Goal: Check status: Check status

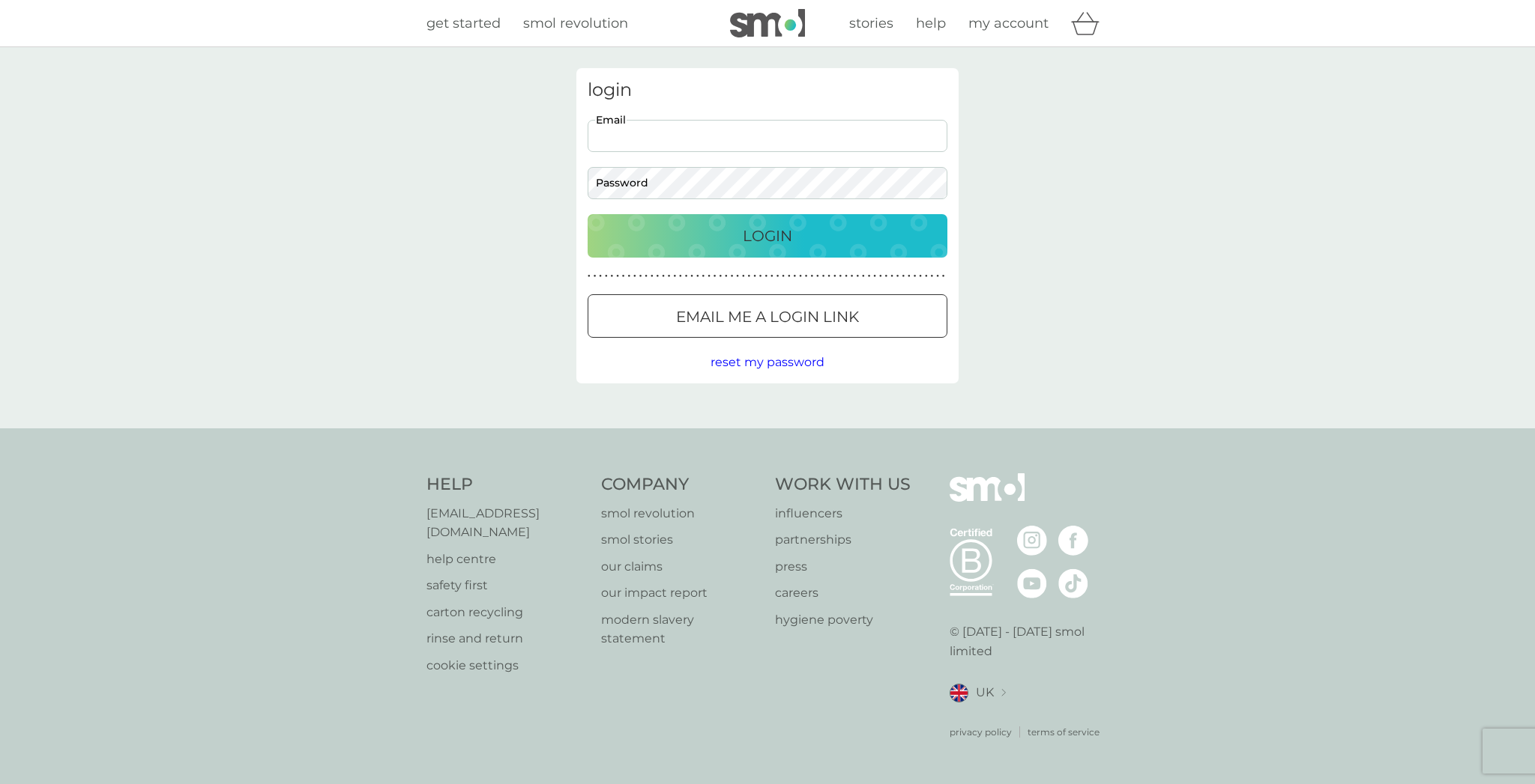
click at [636, 140] on input "Email" at bounding box center [767, 136] width 359 height 32
paste input "[EMAIL_ADDRESS][DOMAIN_NAME]"
type input "[EMAIL_ADDRESS][DOMAIN_NAME]"
click at [739, 239] on div "Login" at bounding box center [768, 236] width 330 height 24
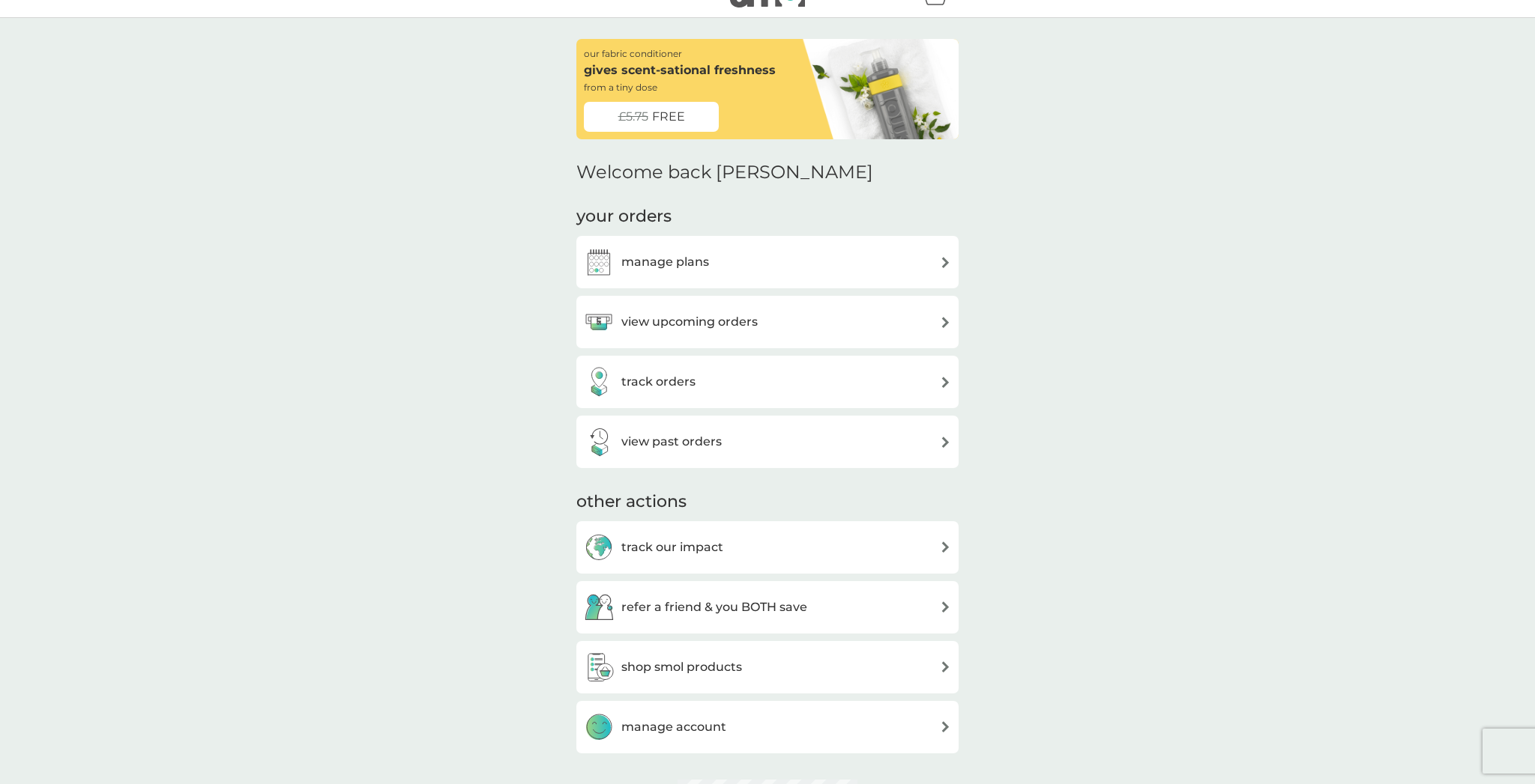
scroll to position [30, 0]
click at [704, 340] on div "view upcoming orders" at bounding box center [767, 321] width 382 height 53
click at [705, 328] on h3 "view upcoming orders" at bounding box center [689, 321] width 136 height 20
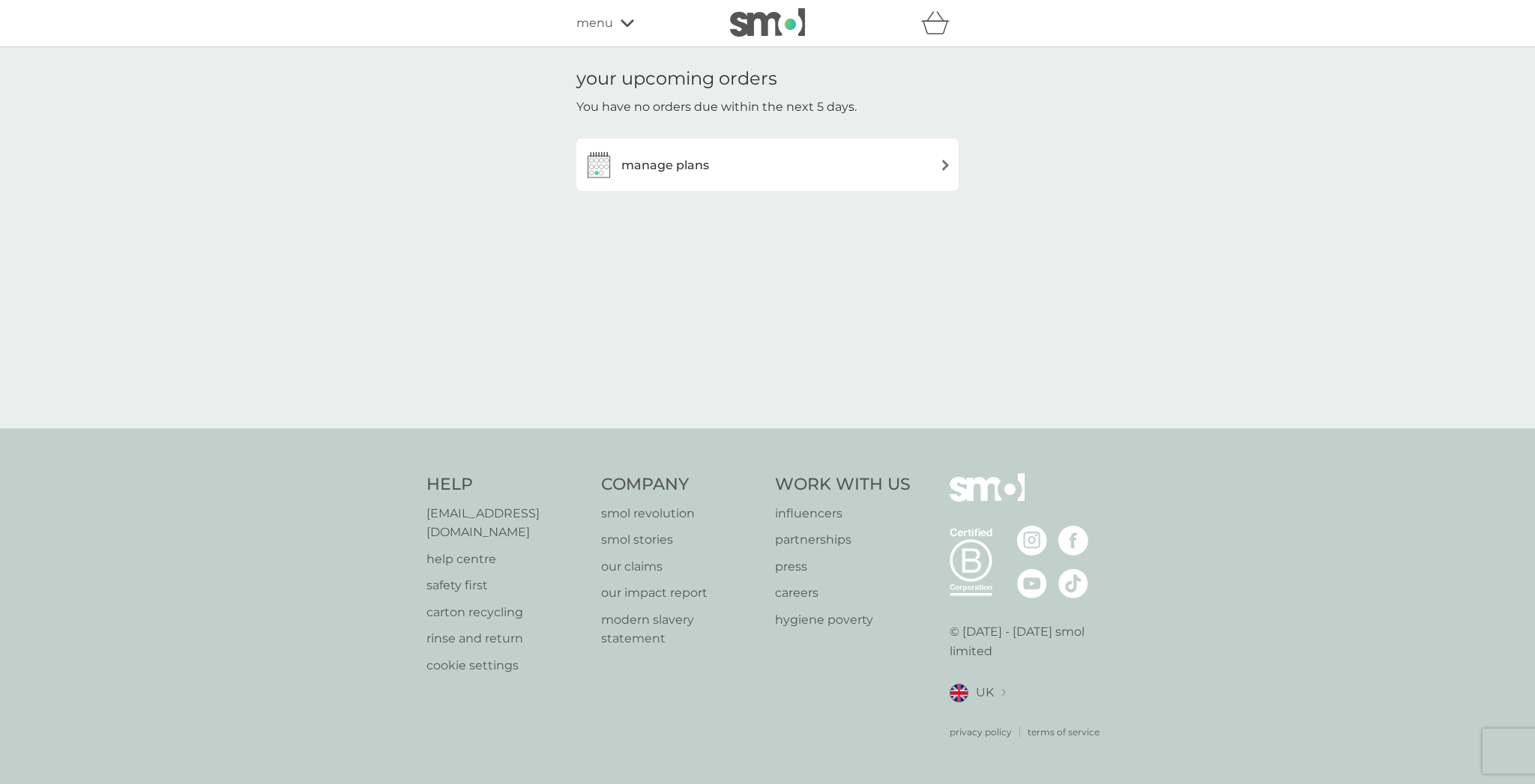
click at [678, 156] on h3 "manage plans" at bounding box center [665, 165] width 88 height 20
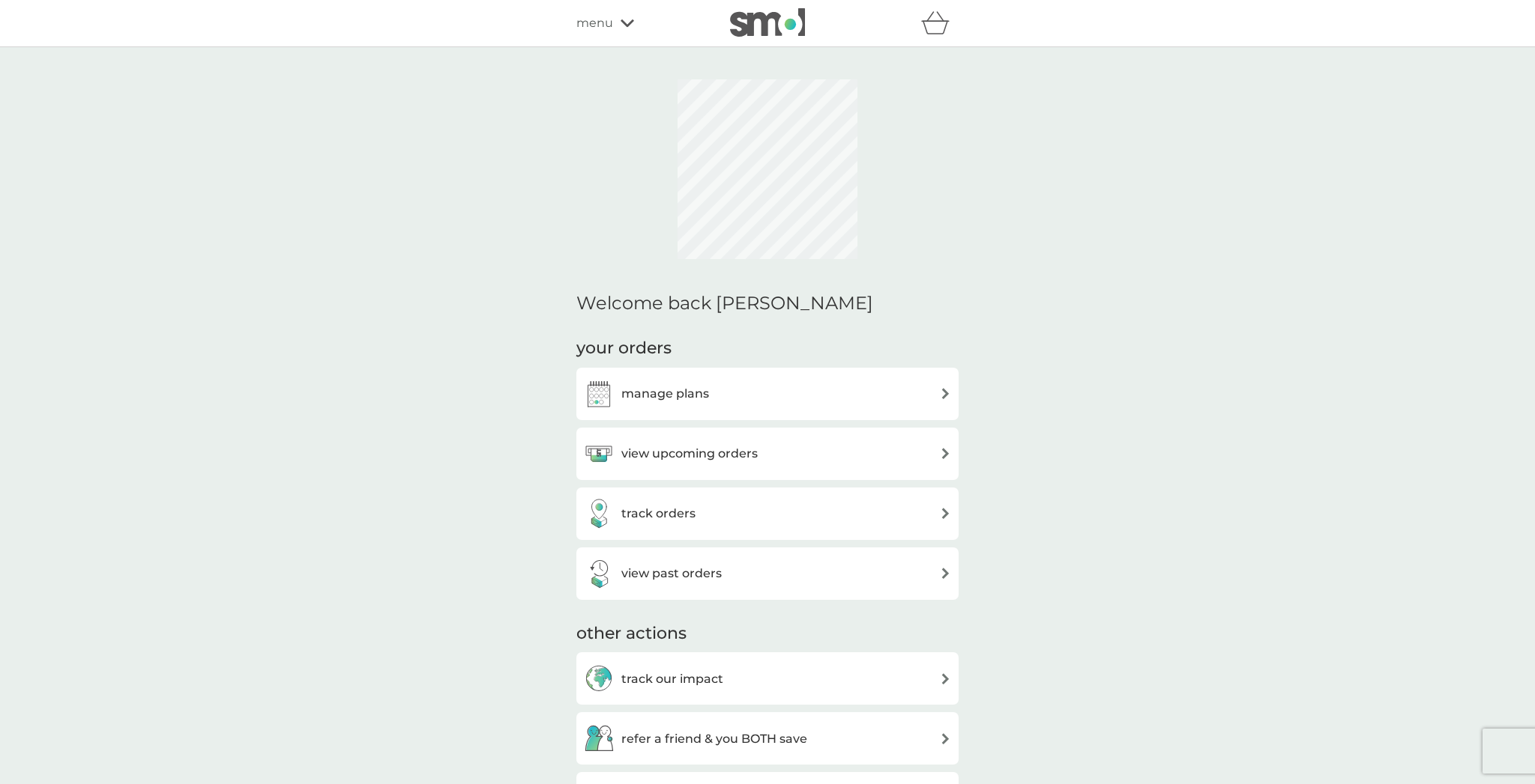
scroll to position [30, 0]
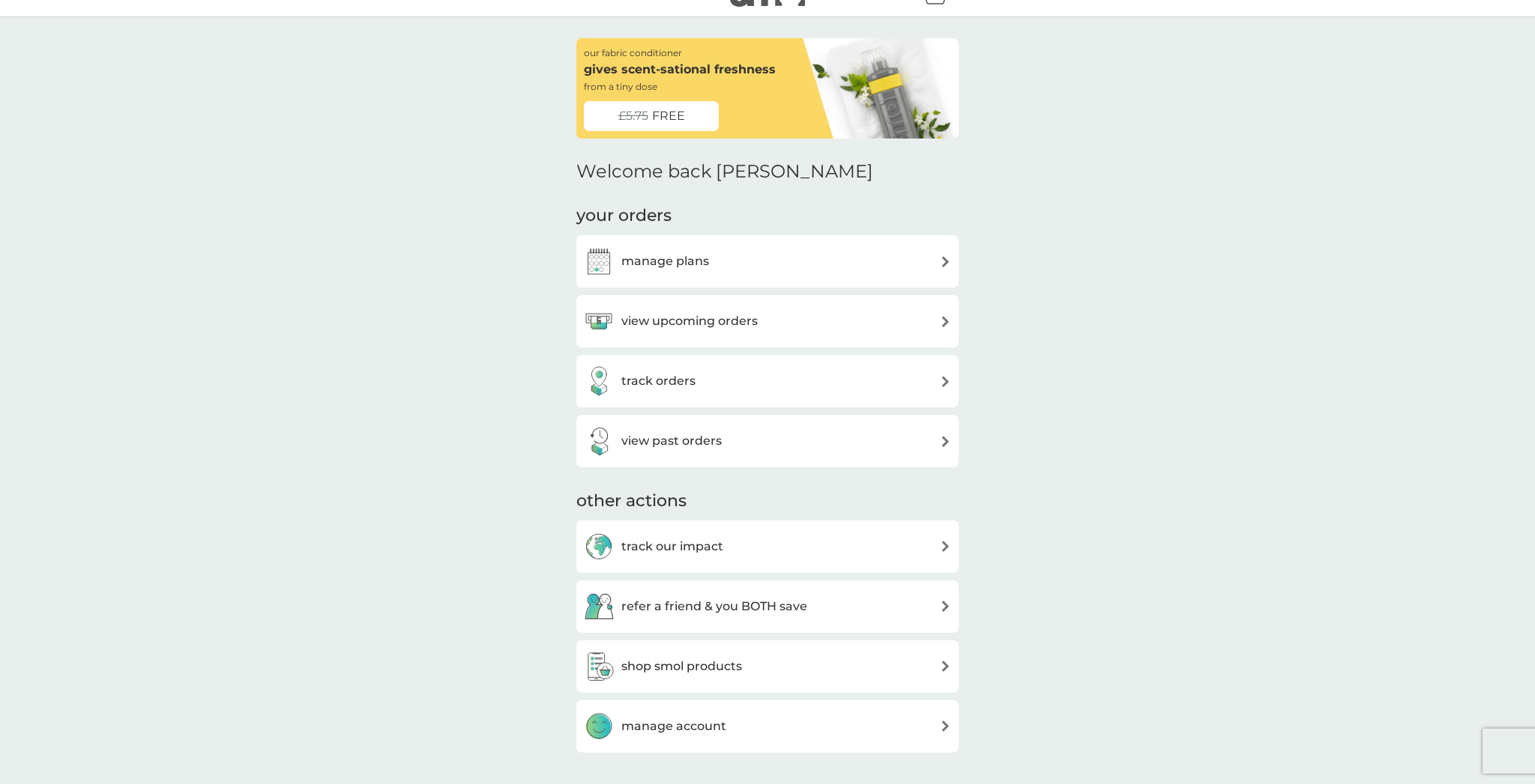
click at [666, 386] on h3 "track orders" at bounding box center [658, 381] width 74 height 20
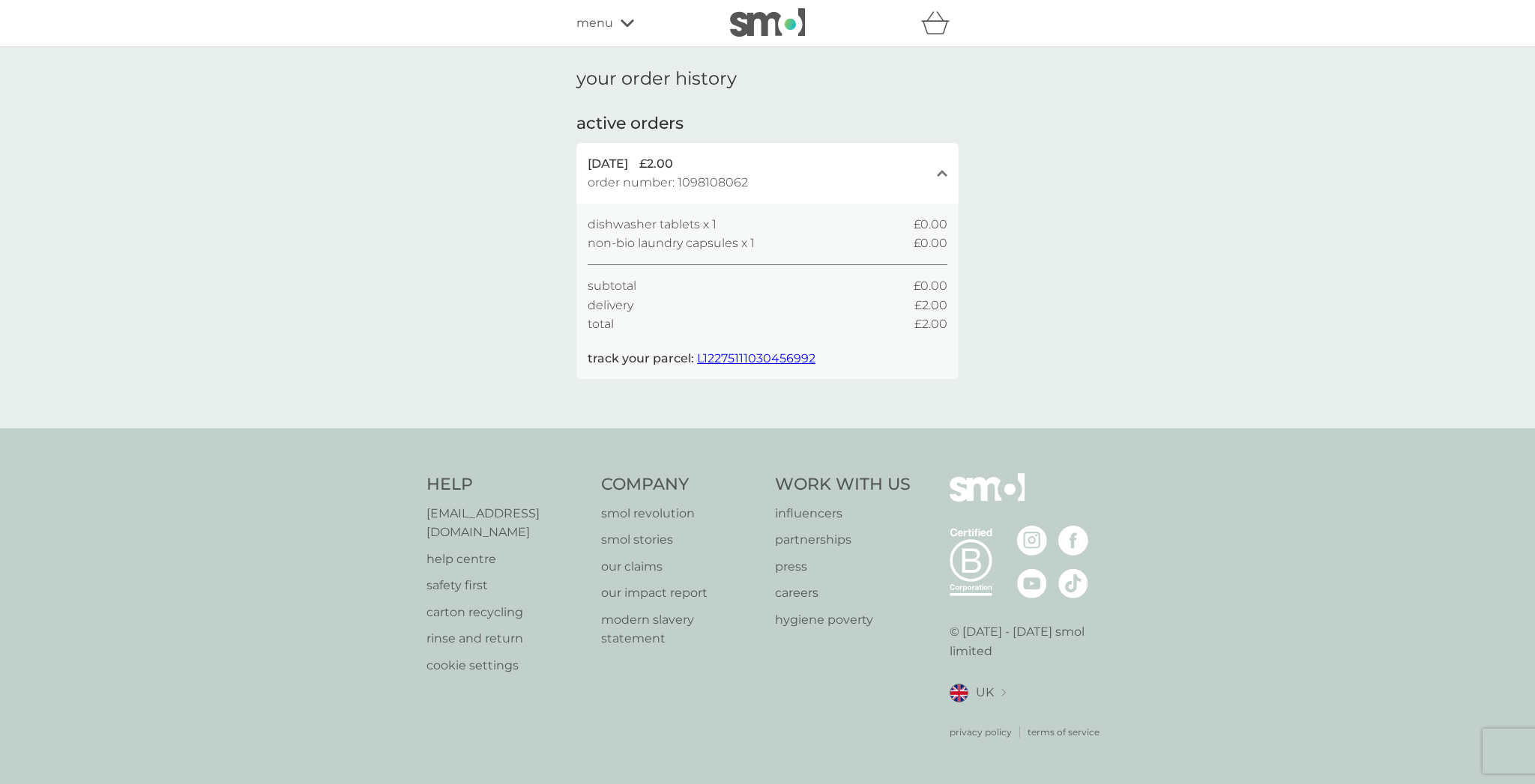
click at [725, 359] on span "L12275111030456992" at bounding box center [756, 358] width 118 height 14
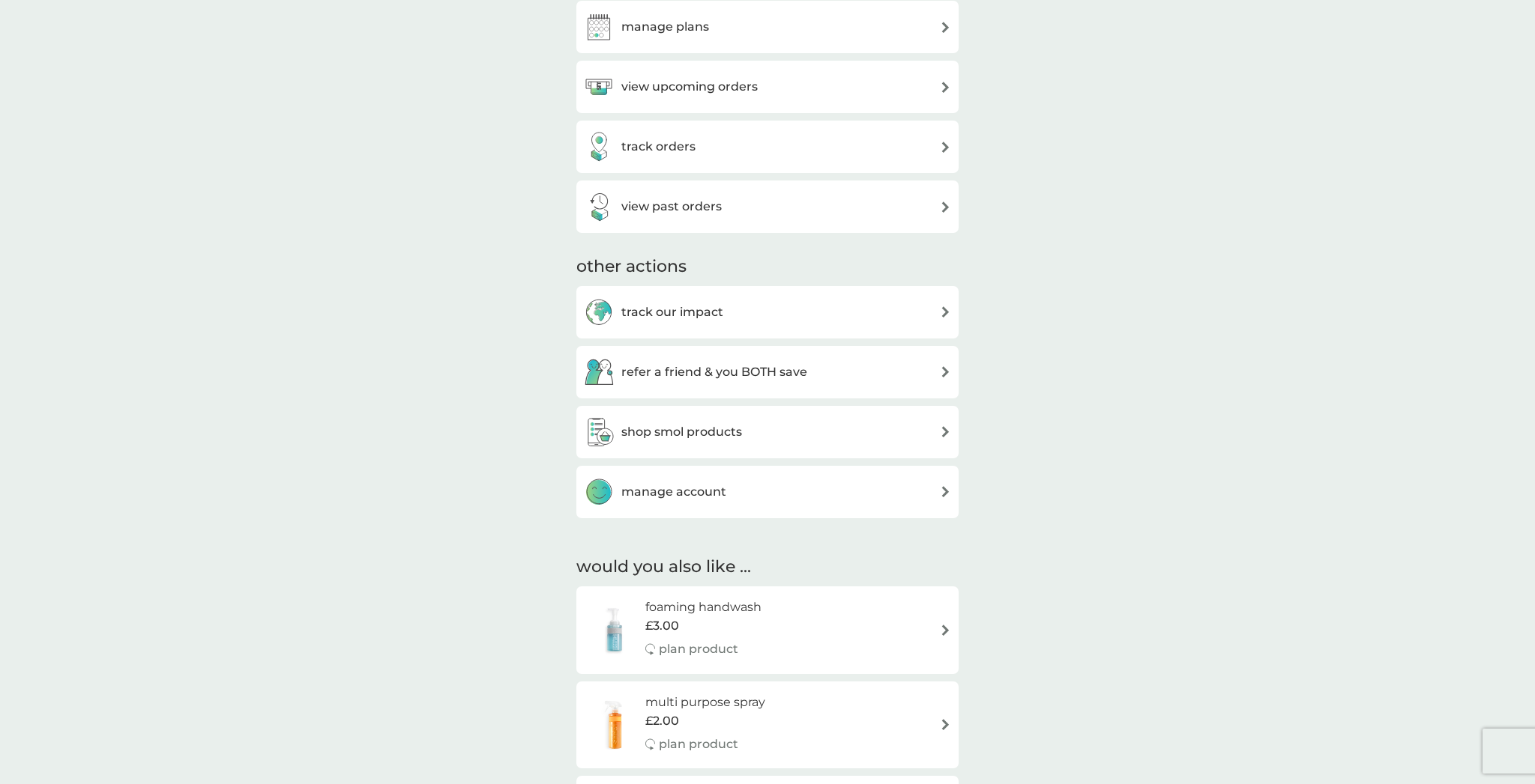
scroll to position [286, 0]
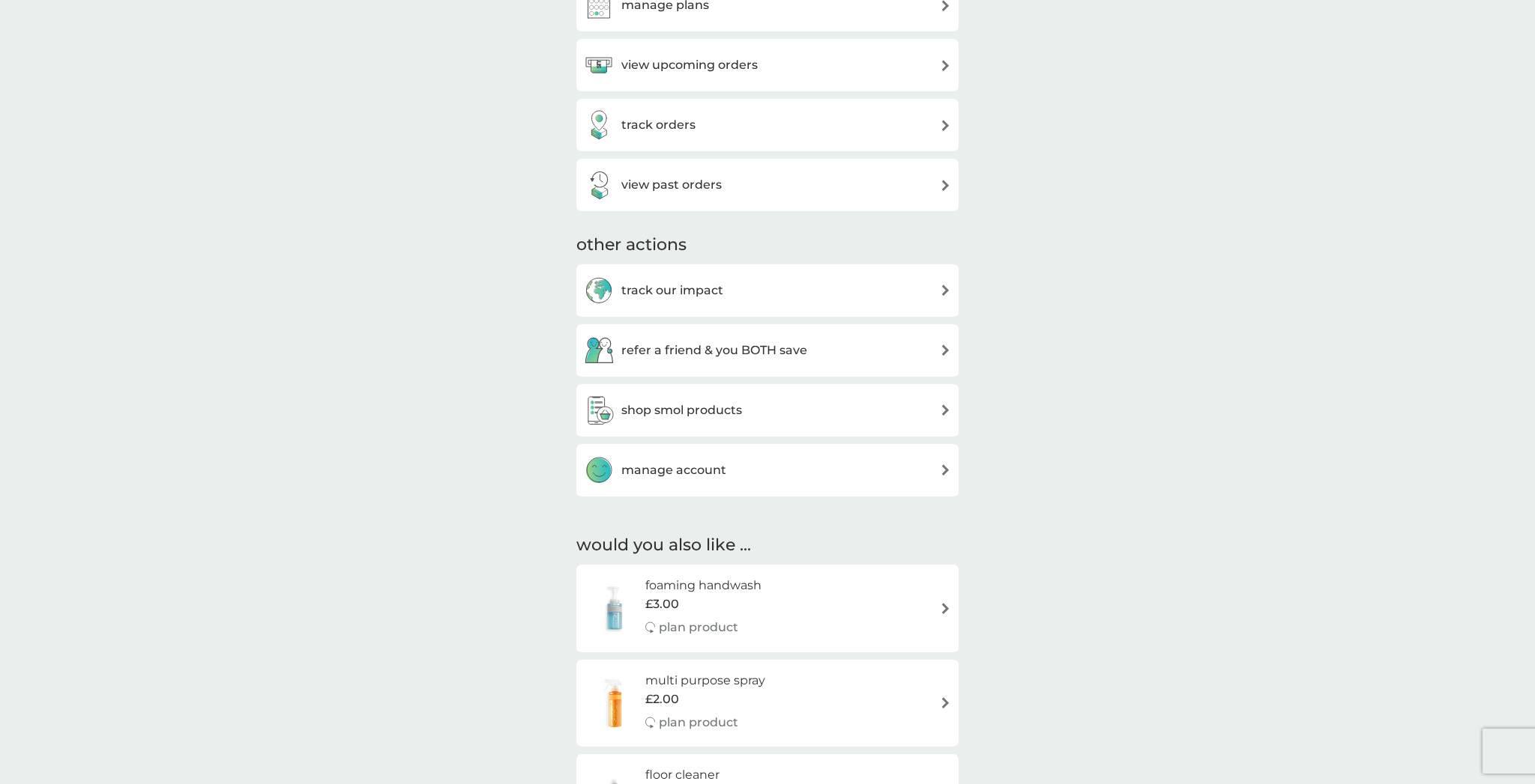
click at [694, 455] on div "manage account" at bounding box center [655, 470] width 143 height 30
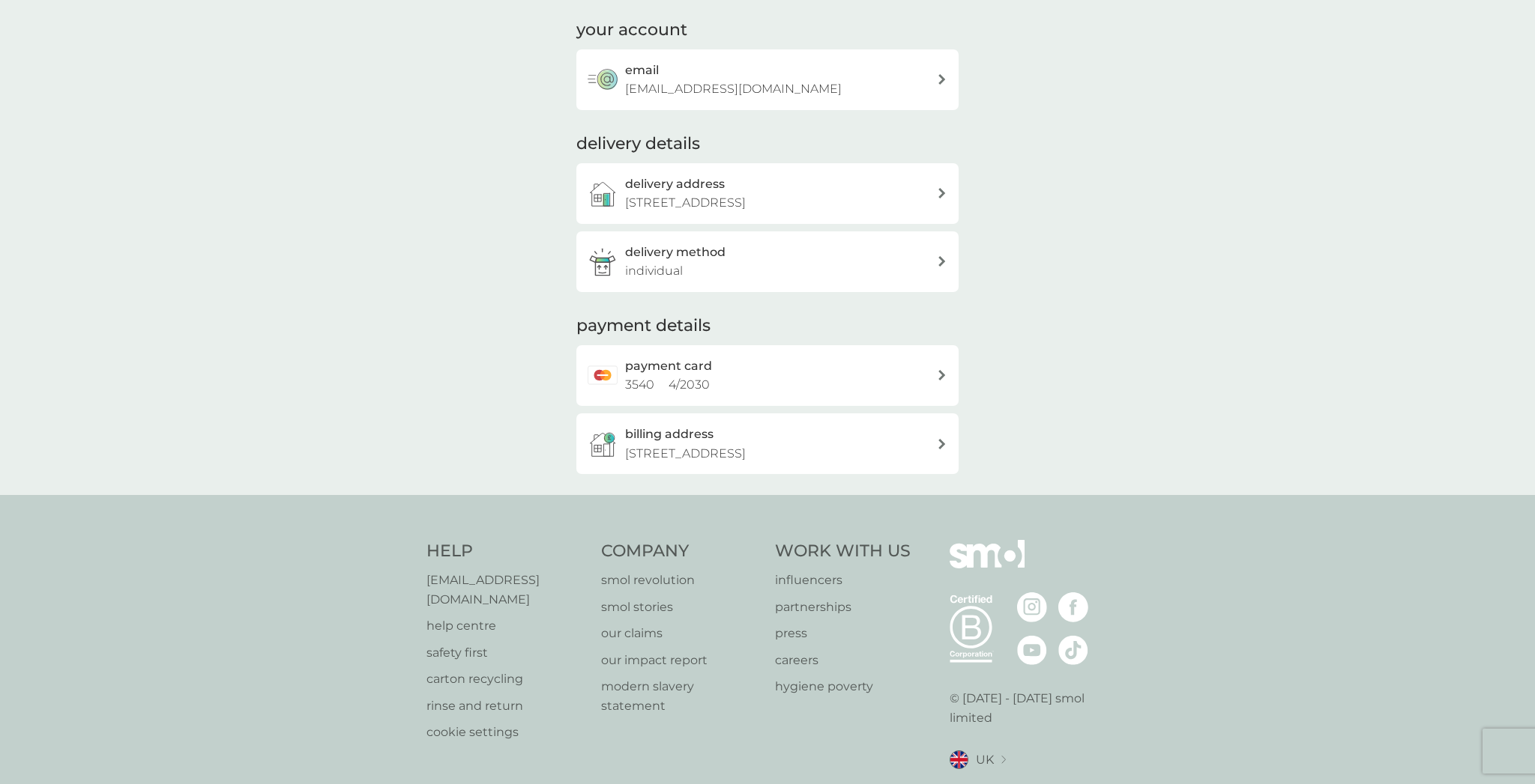
scroll to position [101, 0]
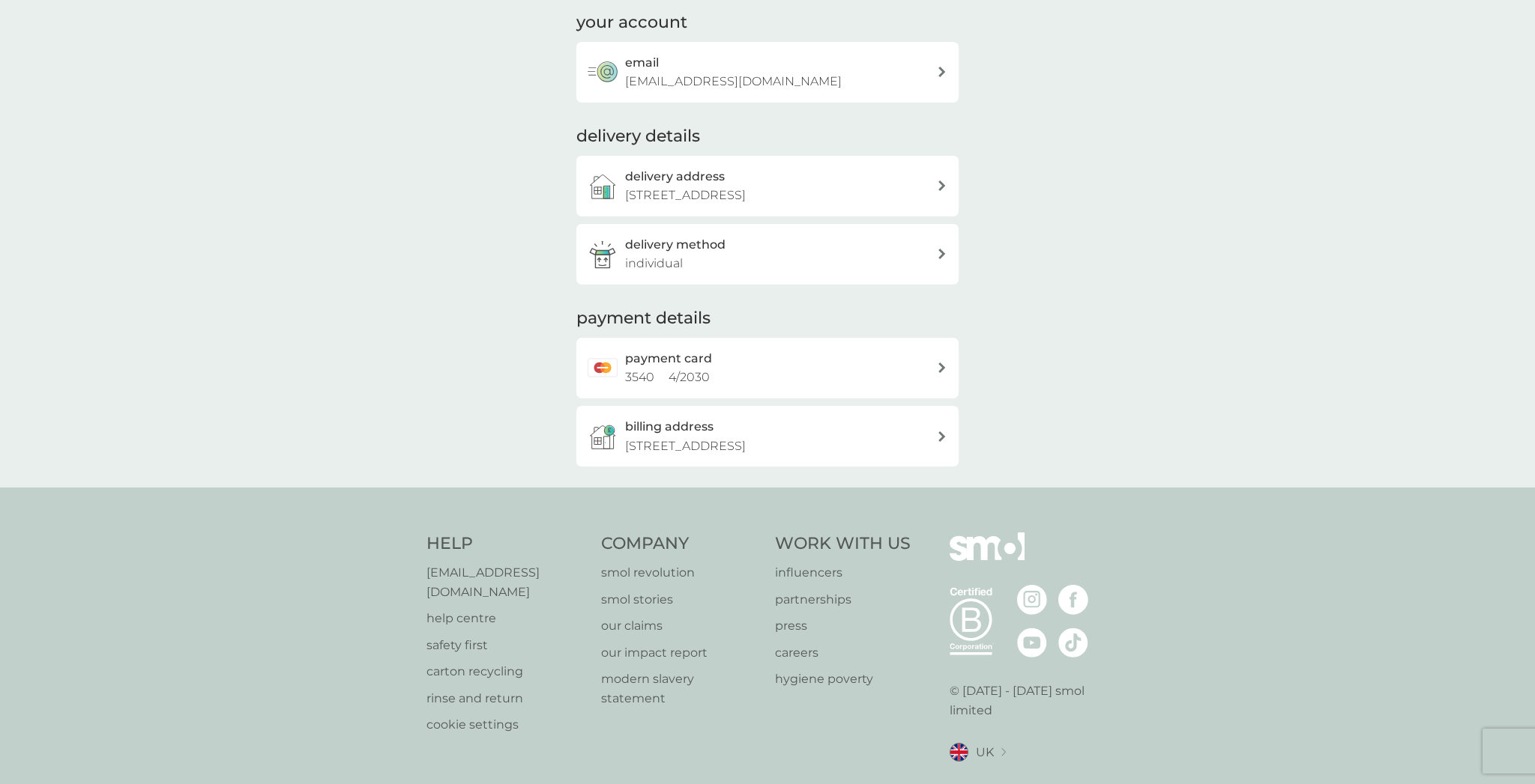
click at [473, 564] on p "[EMAIL_ADDRESS][DOMAIN_NAME]" at bounding box center [506, 582] width 160 height 38
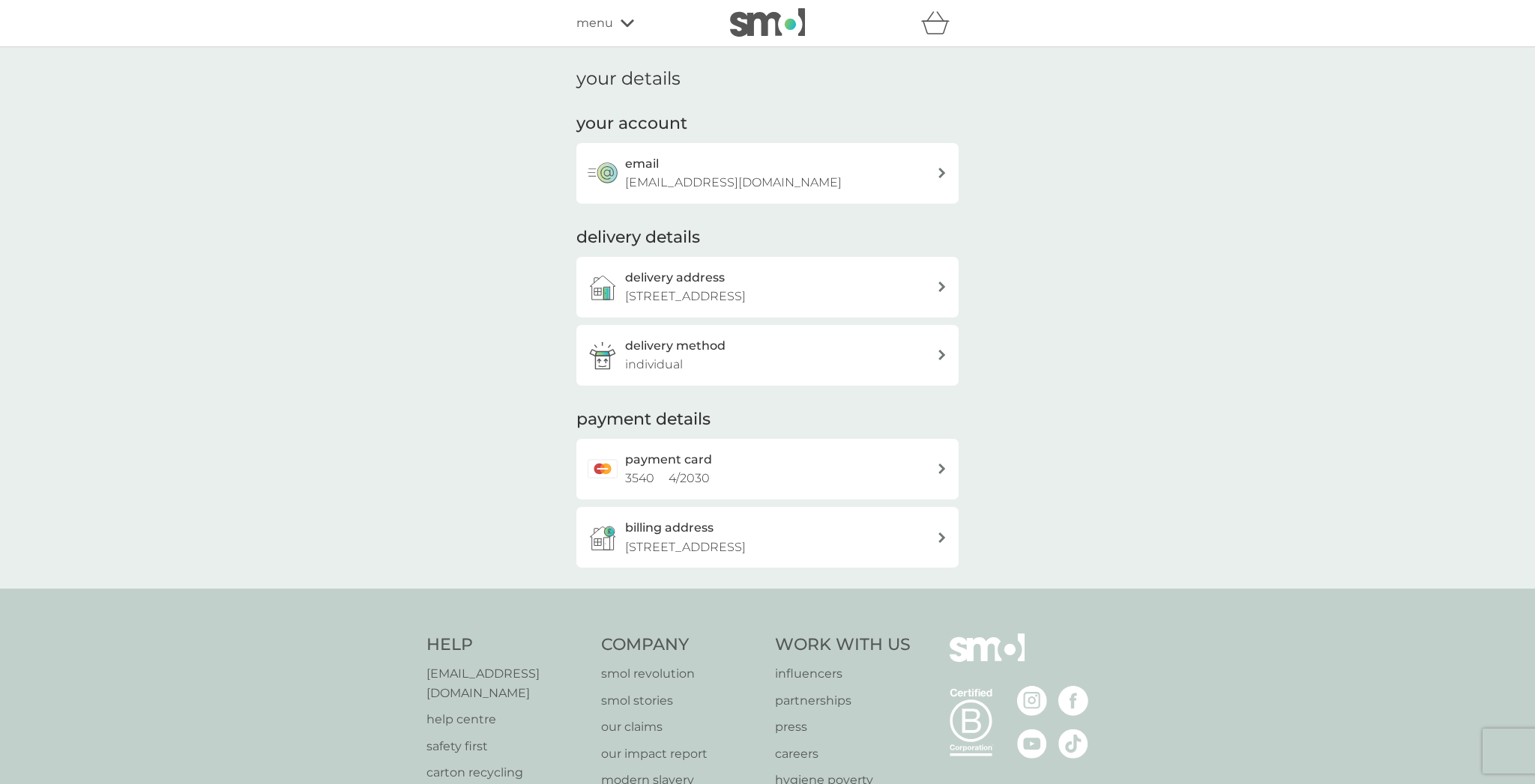
scroll to position [-1, 0]
click at [609, 22] on span "menu" at bounding box center [594, 23] width 37 height 20
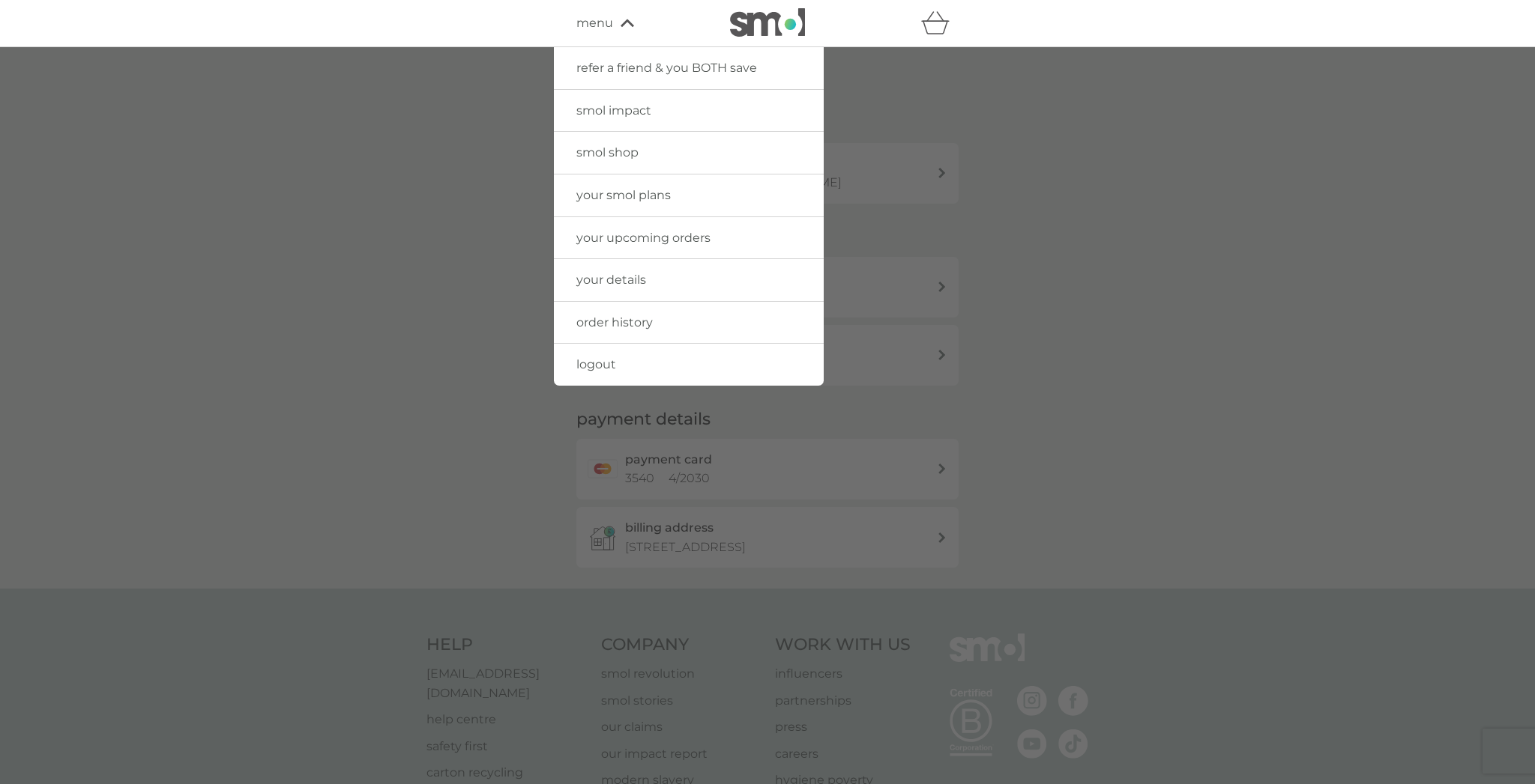
click at [613, 237] on span "your upcoming orders" at bounding box center [643, 237] width 134 height 14
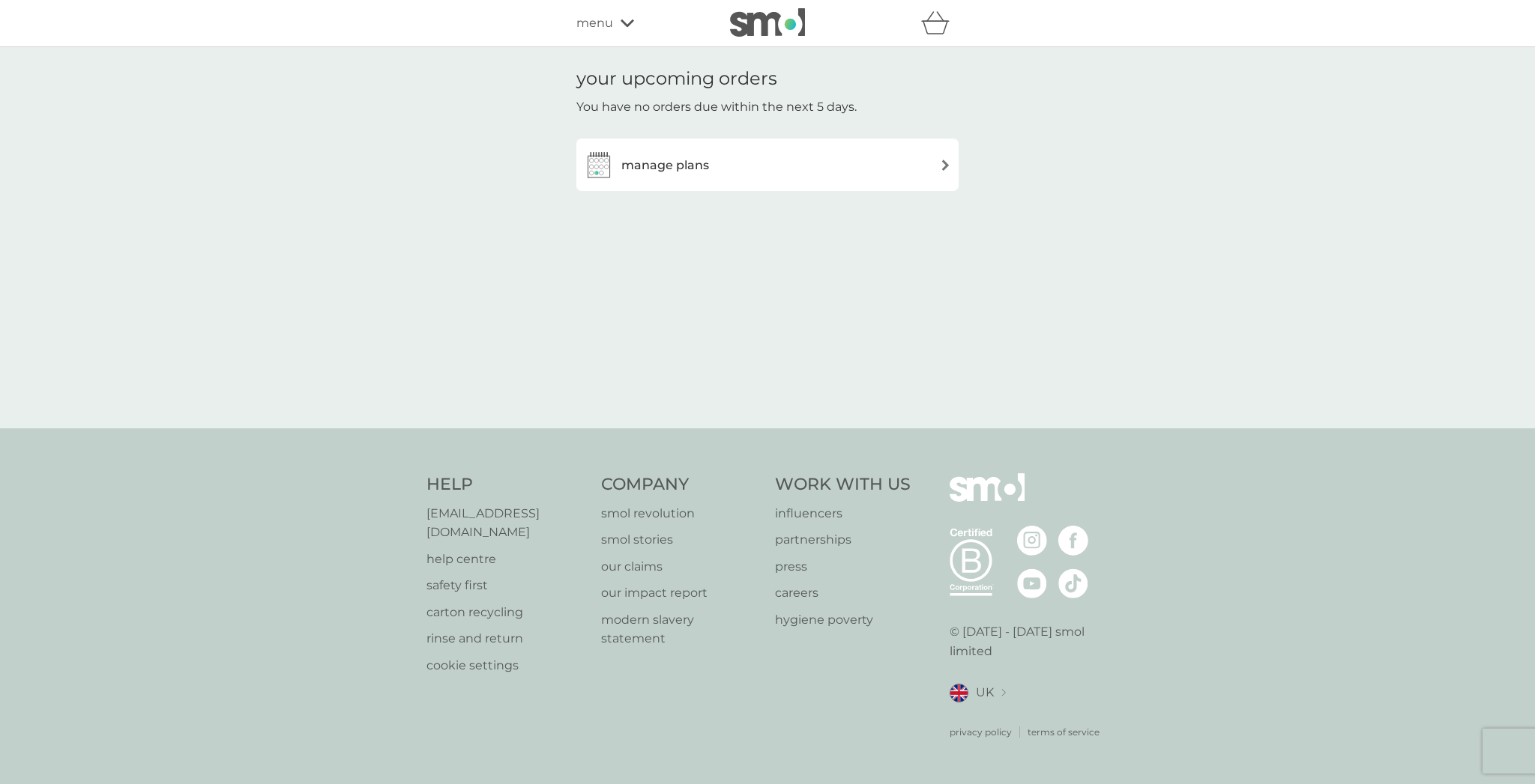
click at [630, 28] on div "menu" at bounding box center [639, 23] width 127 height 20
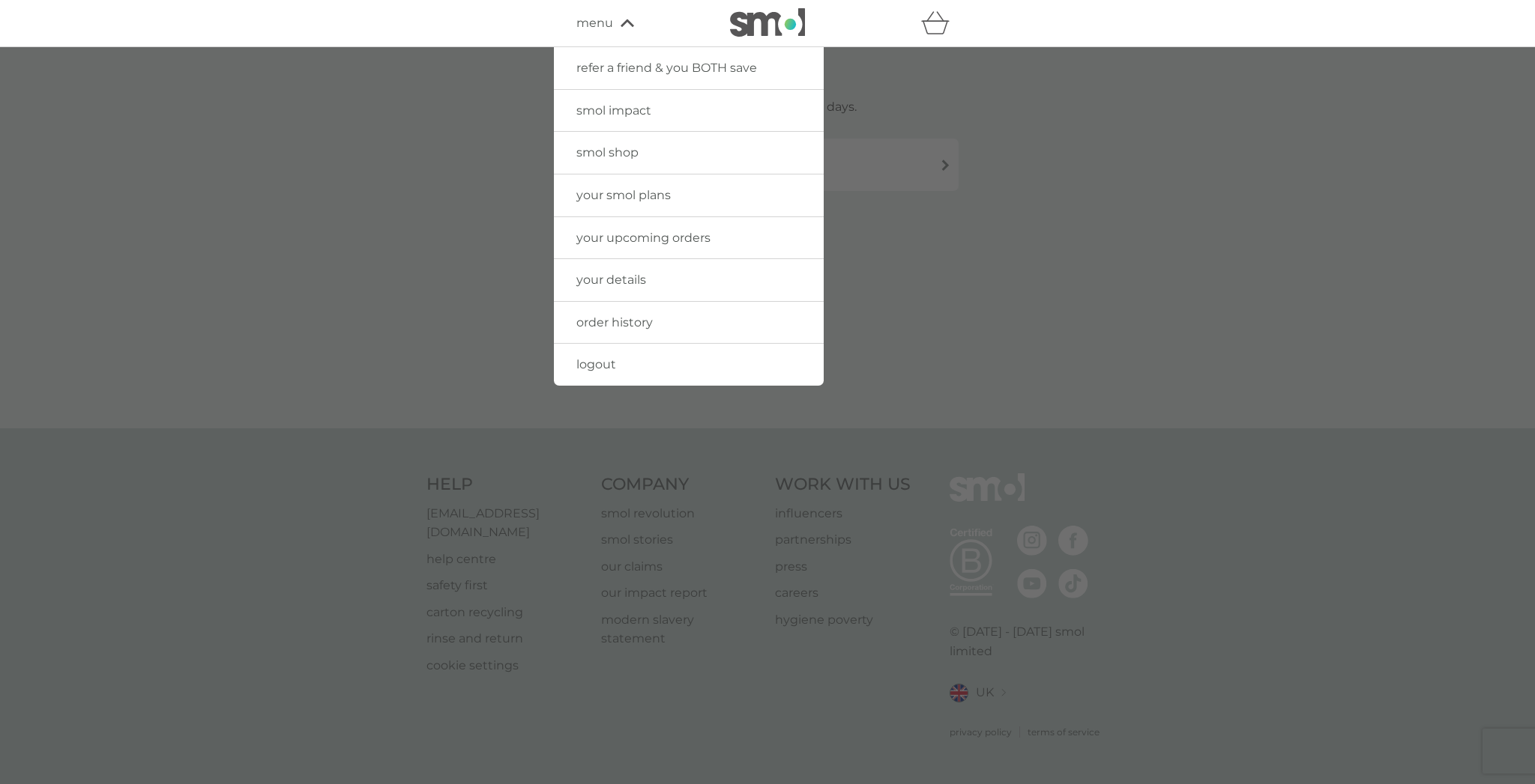
click at [608, 312] on link "order history" at bounding box center [688, 323] width 270 height 42
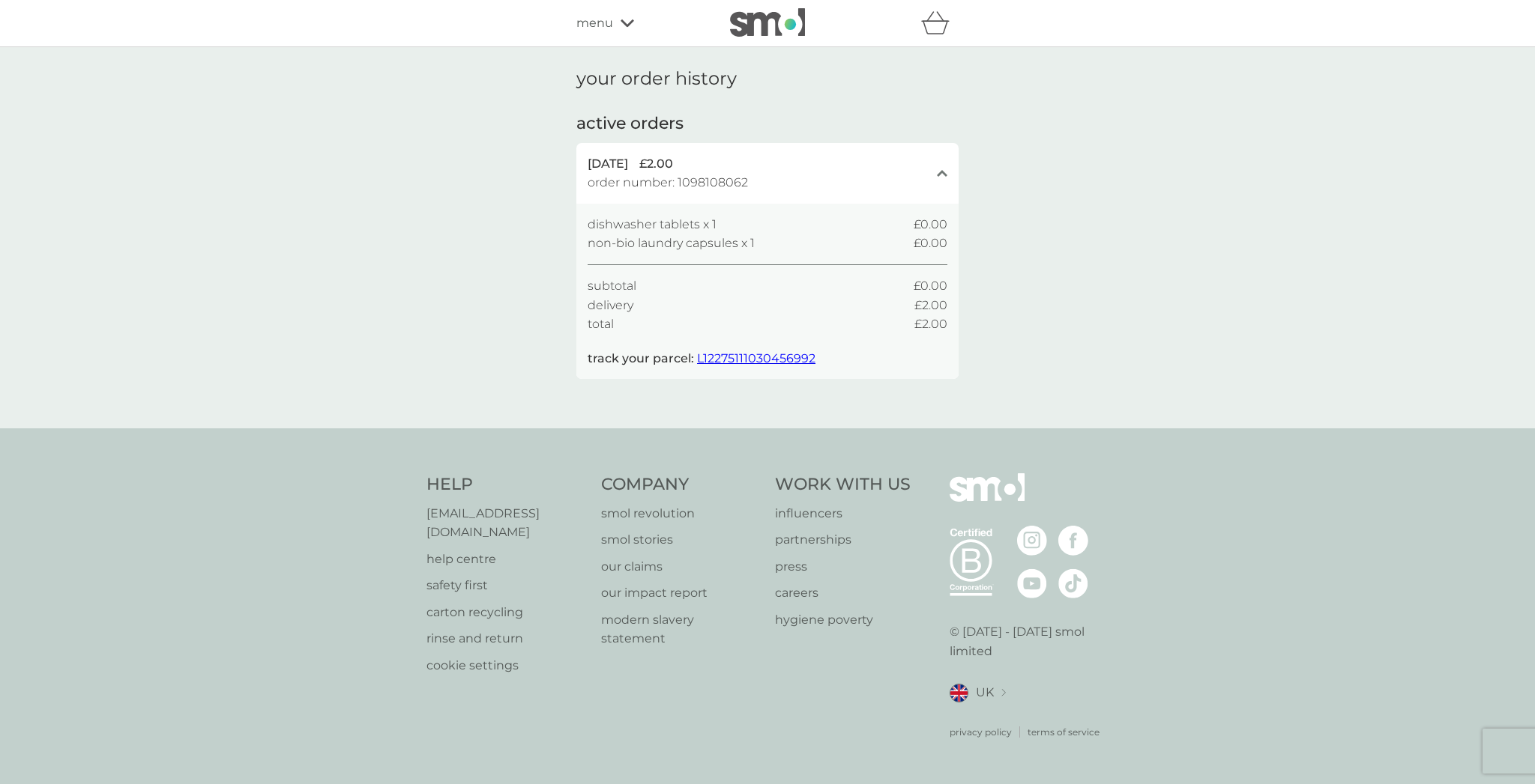
click at [535, 3] on div "refer a friend & you BOTH save smol impact smol shop your smol plans your upcom…" at bounding box center [767, 23] width 1535 height 47
click at [757, 353] on span "L12275111030456992" at bounding box center [756, 358] width 118 height 14
